Goal: Information Seeking & Learning: Learn about a topic

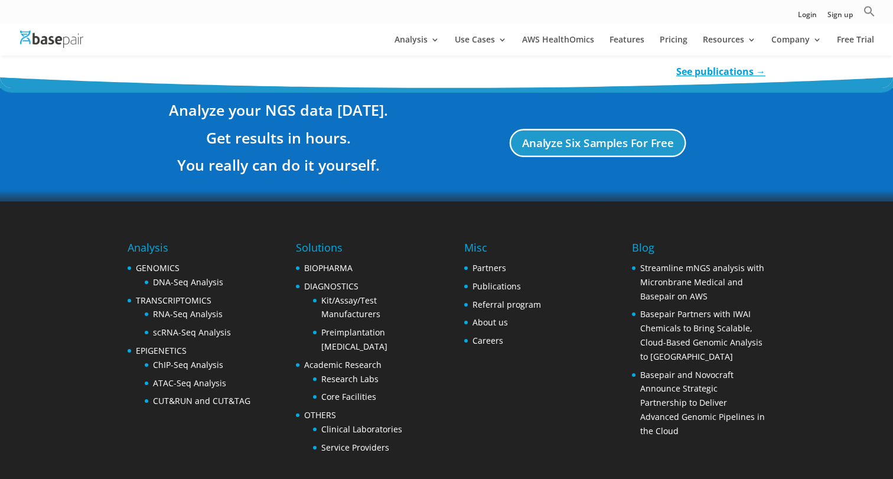
scroll to position [2258, 0]
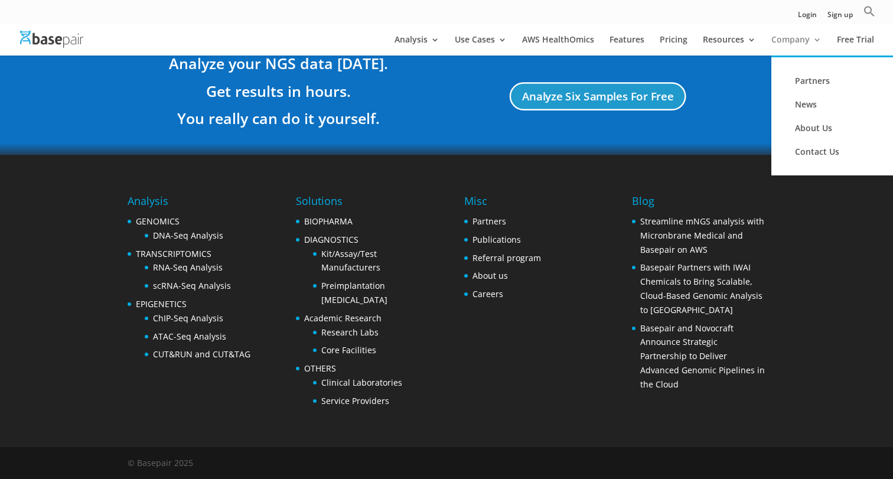
click at [795, 35] on link "Company" at bounding box center [796, 45] width 50 height 20
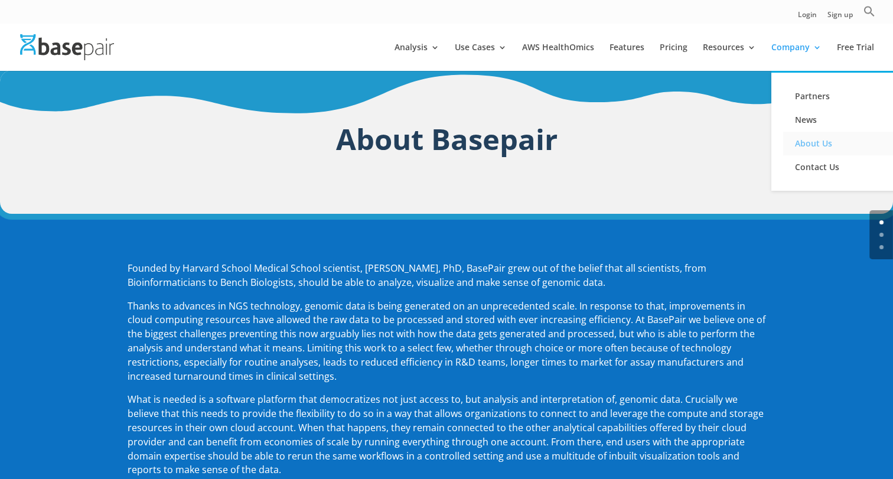
click at [814, 147] on link "About Us" at bounding box center [842, 144] width 118 height 24
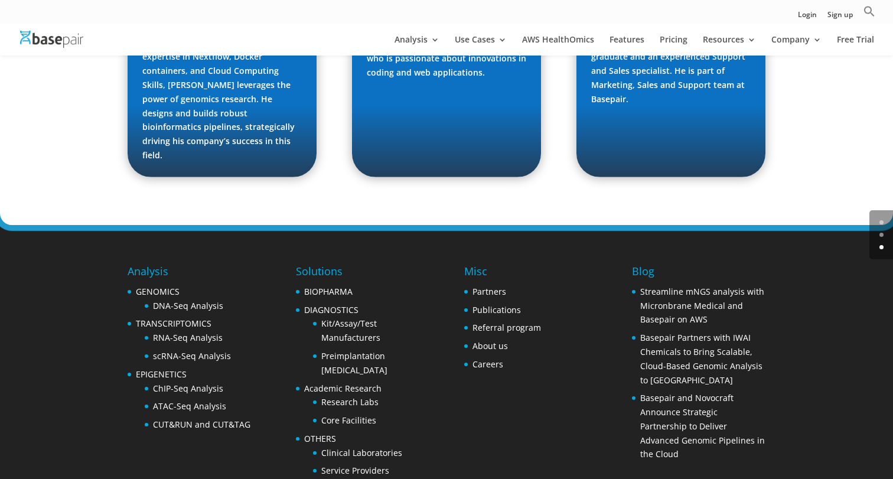
scroll to position [1837, 0]
